Goal: Check status

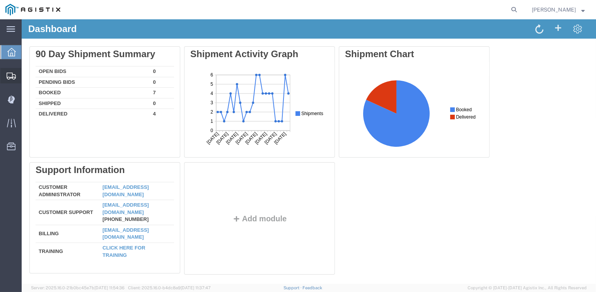
click at [27, 76] on span "Shipments" at bounding box center [23, 75] width 5 height 15
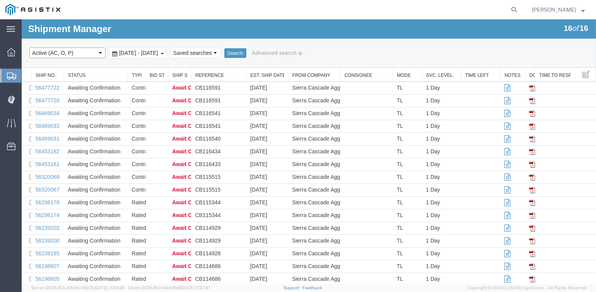
click at [90, 53] on select "Select status Active (AC, O, P) All Approved Awaiting Confirmation (AC) Booked …" at bounding box center [67, 53] width 76 height 11
select select "DLVD"
click at [29, 48] on select "Select status Active (AC, O, P) All Approved Awaiting Confirmation (AC) Booked …" at bounding box center [67, 53] width 76 height 11
click at [132, 50] on span "[DATE] - [DATE]" at bounding box center [138, 53] width 43 height 6
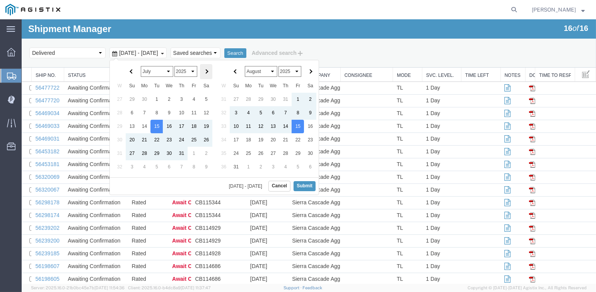
click at [208, 71] on span at bounding box center [206, 72] width 4 height 4
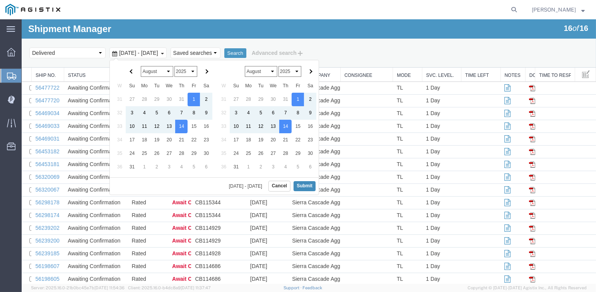
drag, startPoint x: 304, startPoint y: 186, endPoint x: 284, endPoint y: 136, distance: 53.9
click at [304, 186] on button "Submit" at bounding box center [305, 186] width 22 height 10
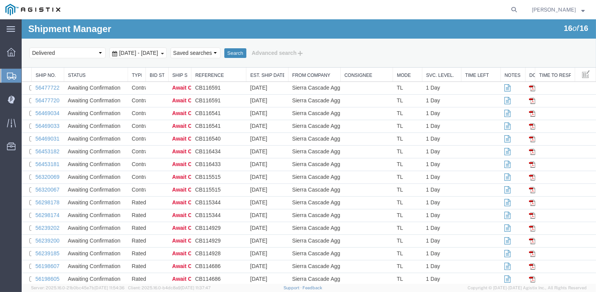
click at [246, 58] on button "Search" at bounding box center [235, 53] width 22 height 10
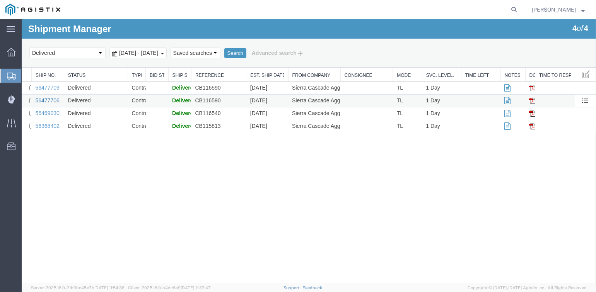
click at [48, 100] on link "56477706" at bounding box center [47, 100] width 24 height 6
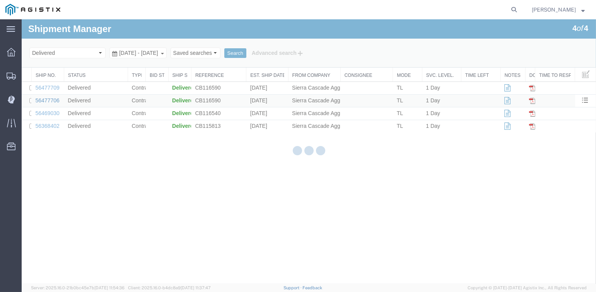
click at [48, 100] on div at bounding box center [309, 151] width 574 height 265
